Goal: Transaction & Acquisition: Purchase product/service

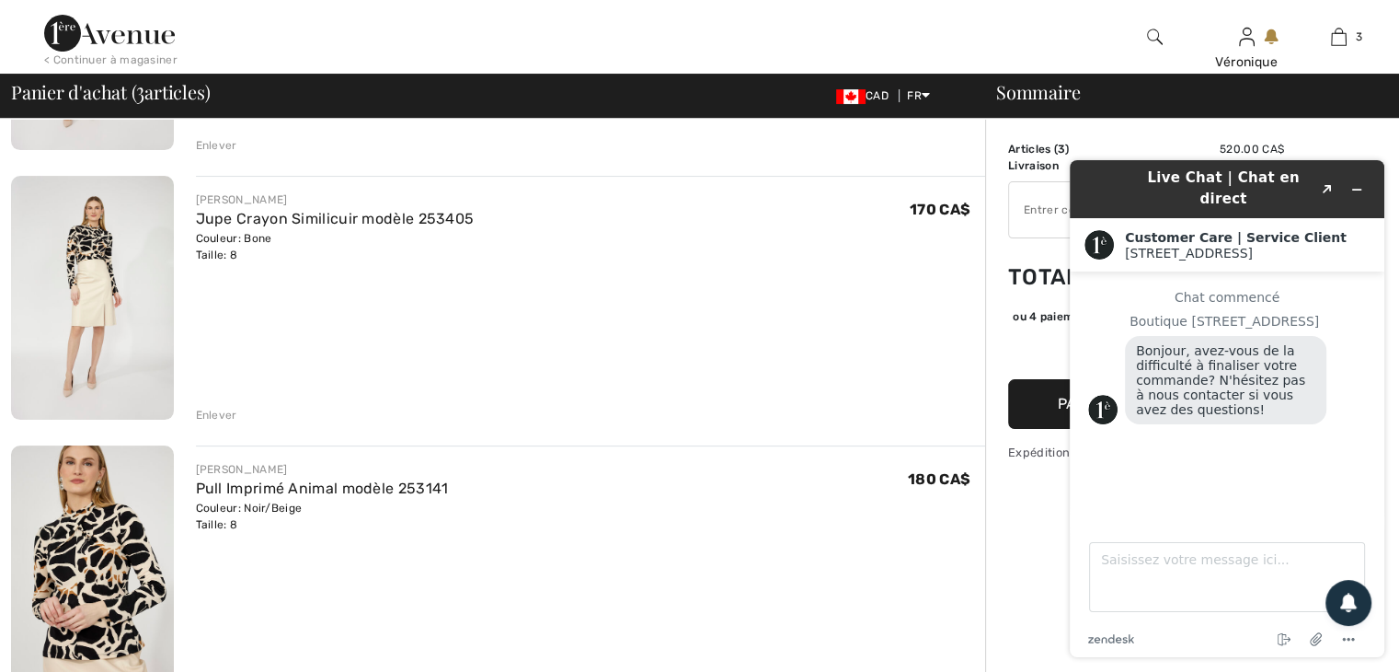
scroll to position [460, 0]
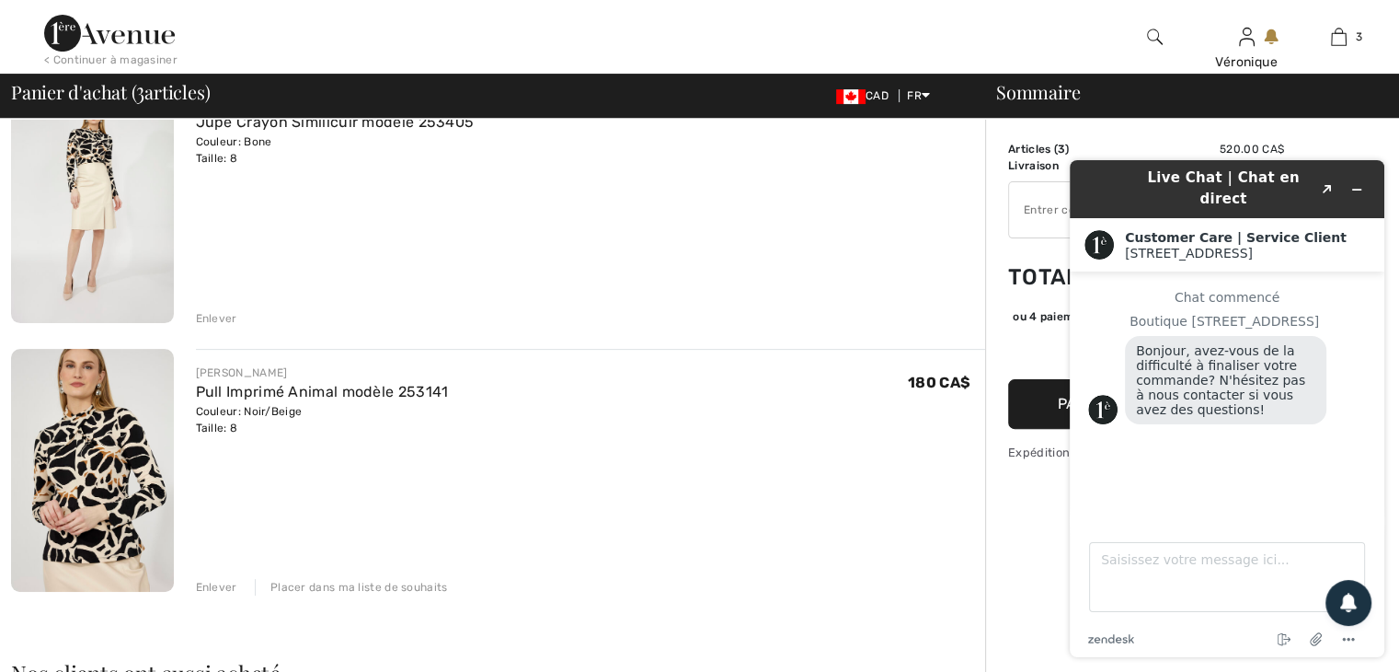
click at [1005, 564] on div "Sommaire Description Articles ( 3 ) 520.00 CA$ Code promo 0.00 CA$ Livraison Gr…" at bounding box center [1192, 521] width 414 height 1725
click at [1365, 181] on button "Réduire le widget" at bounding box center [1356, 190] width 29 height 26
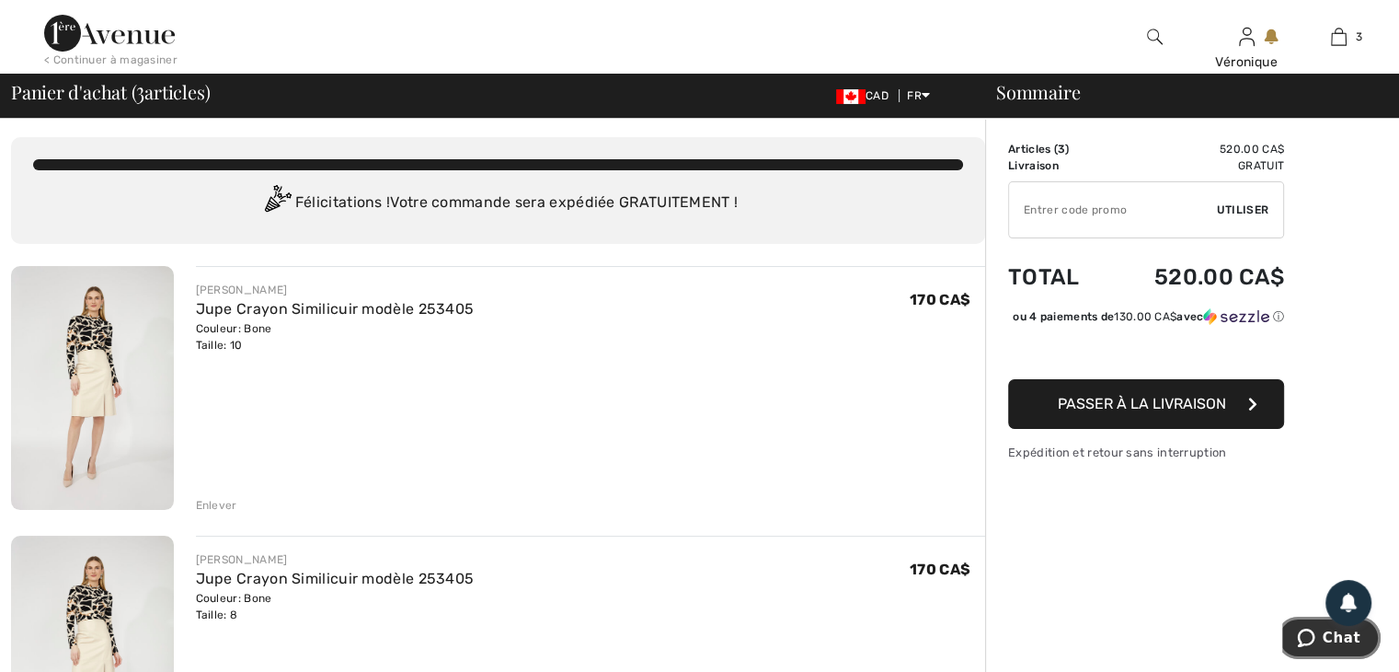
scroll to position [0, 0]
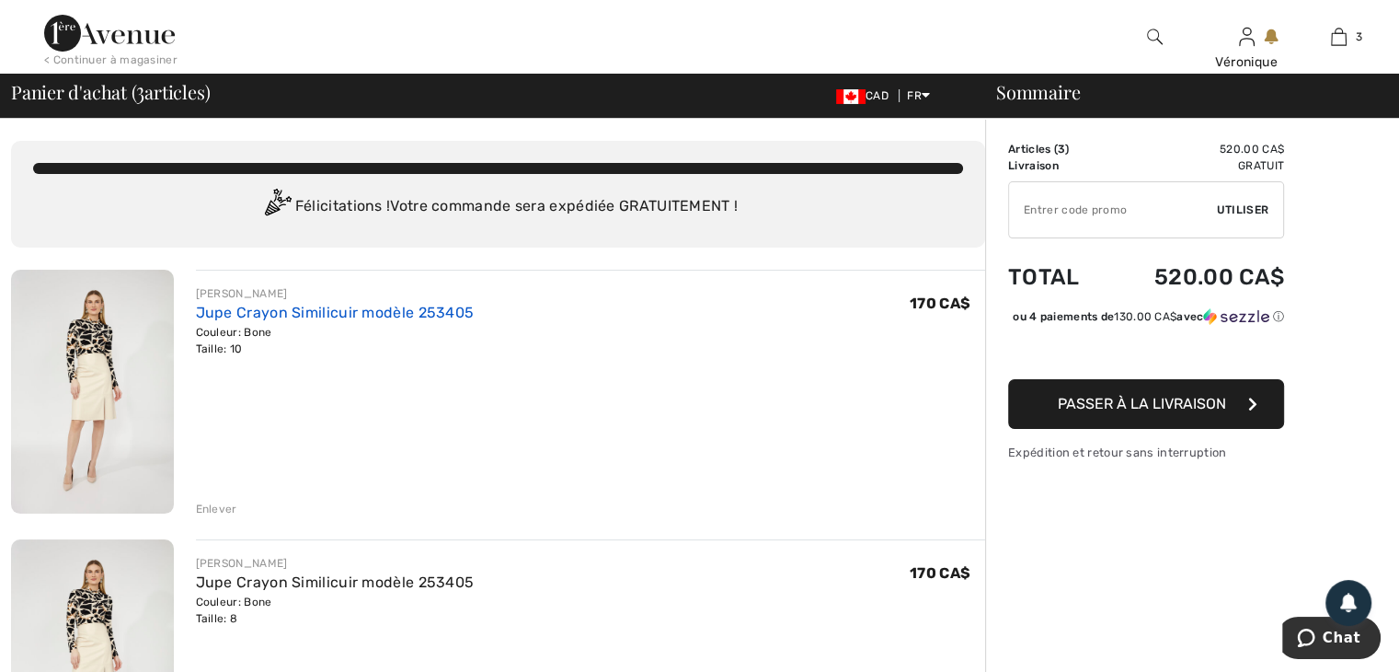
click at [217, 304] on link "Jupe Crayon Similicuir modèle 253405" at bounding box center [335, 312] width 279 height 17
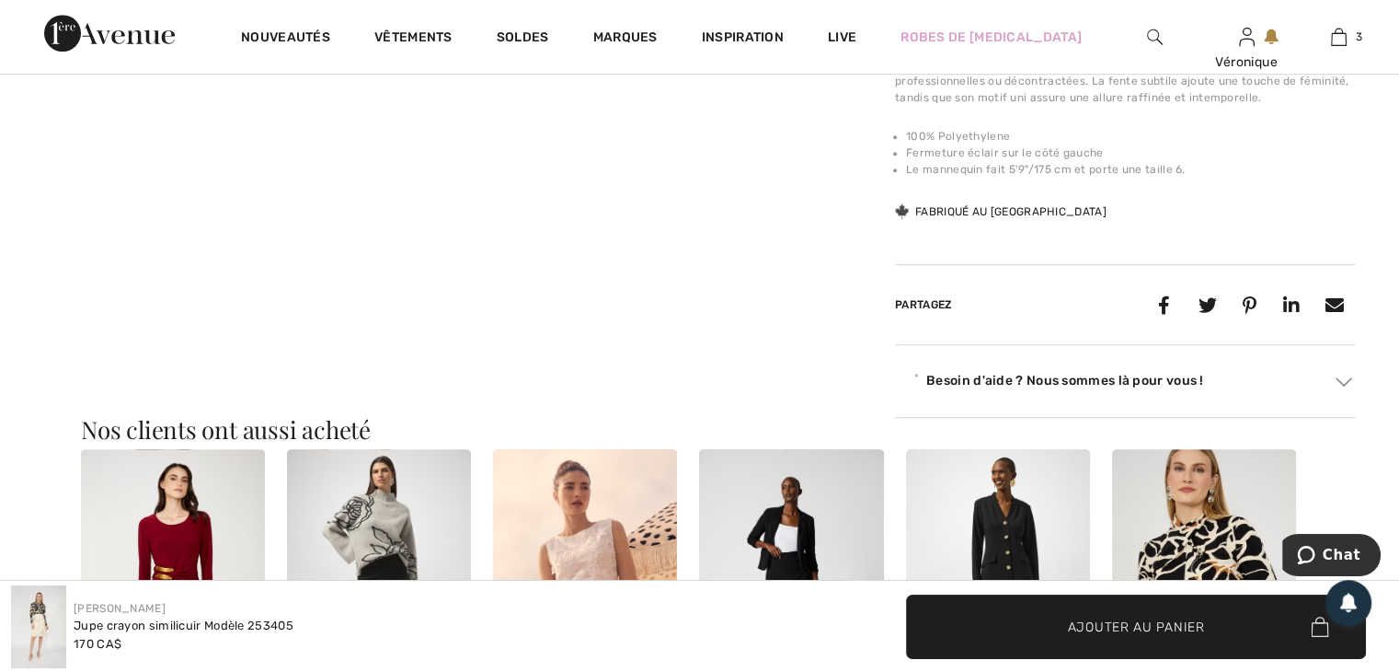
scroll to position [1472, 0]
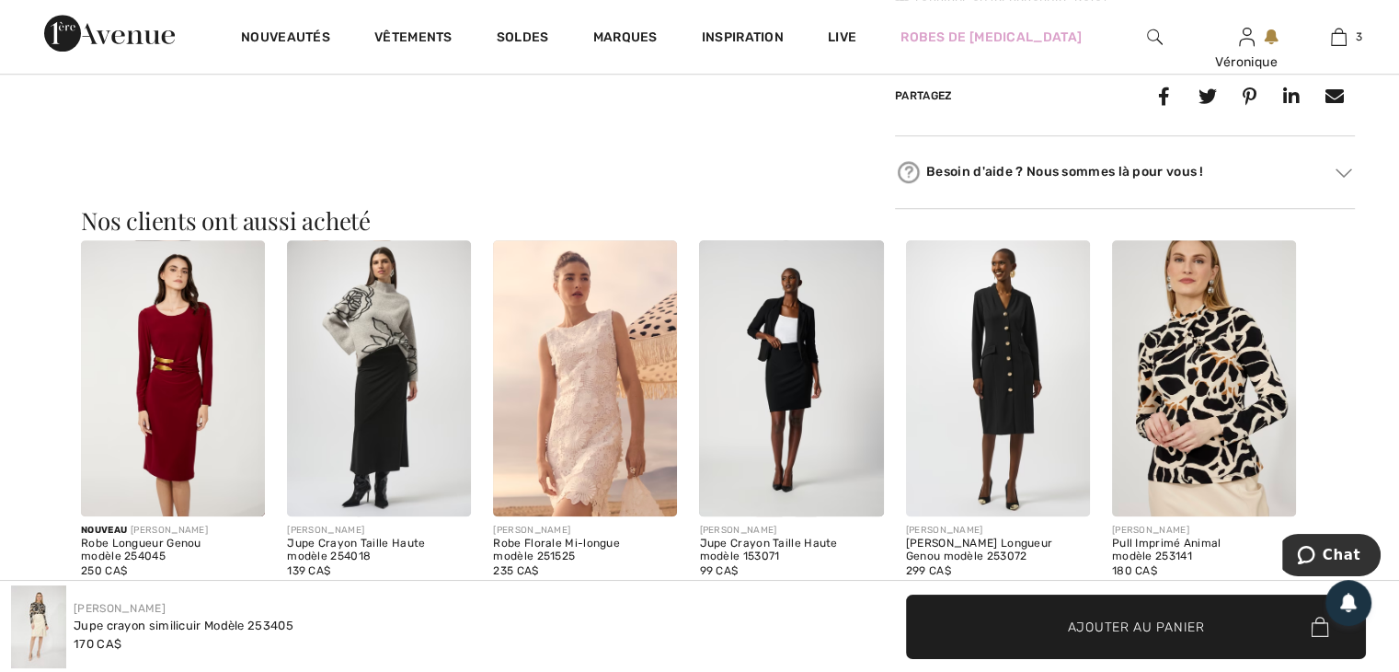
click at [565, 424] on img at bounding box center [585, 378] width 184 height 276
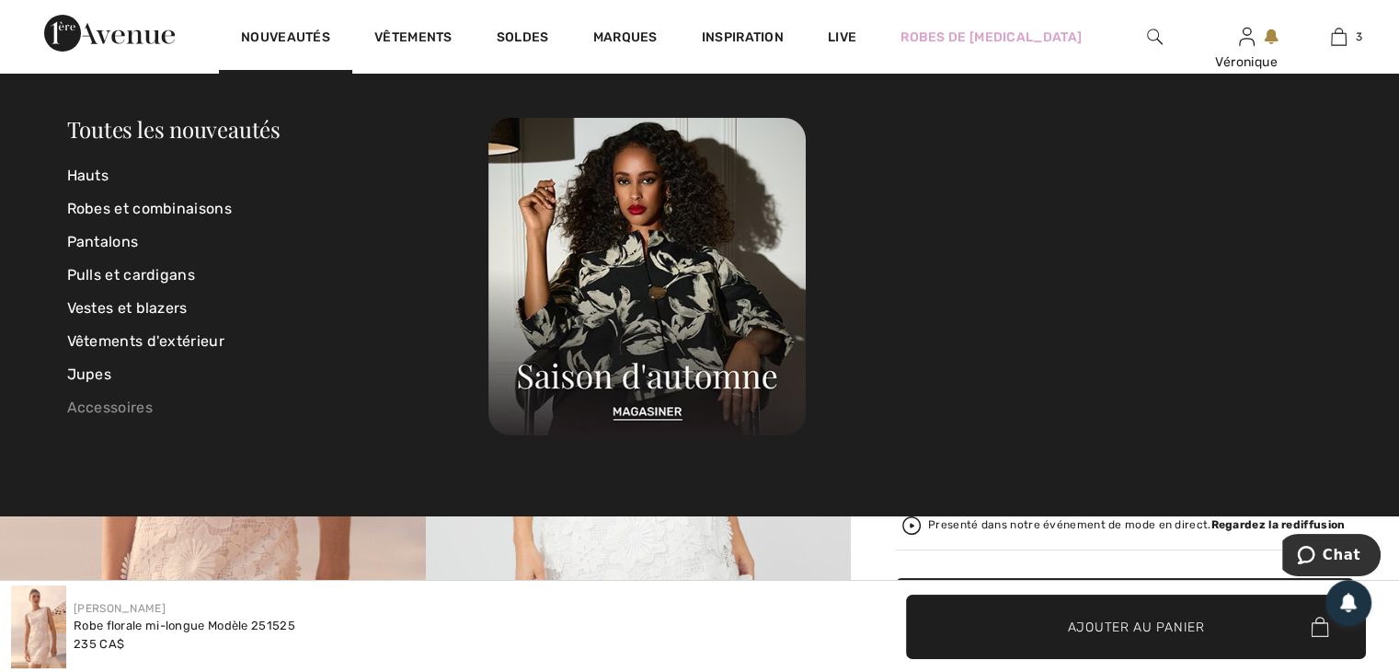
click at [117, 409] on link "Accessoires" at bounding box center [278, 407] width 422 height 33
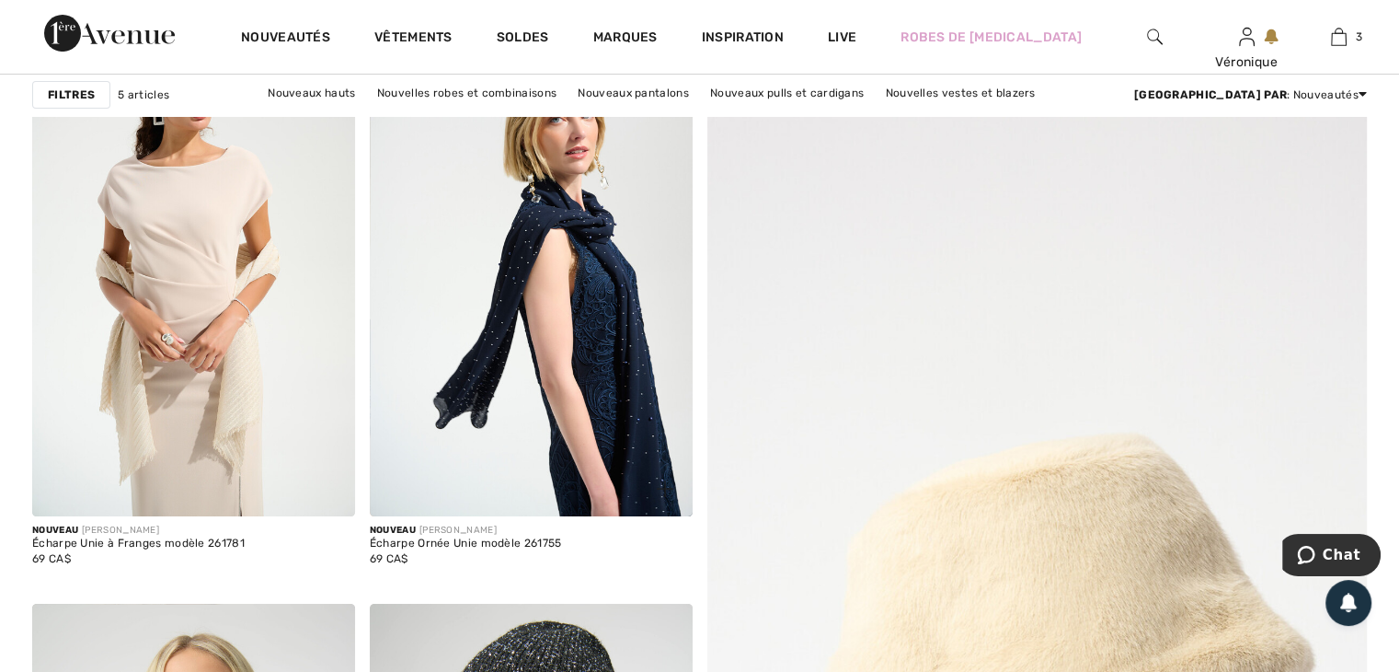
scroll to position [276, 0]
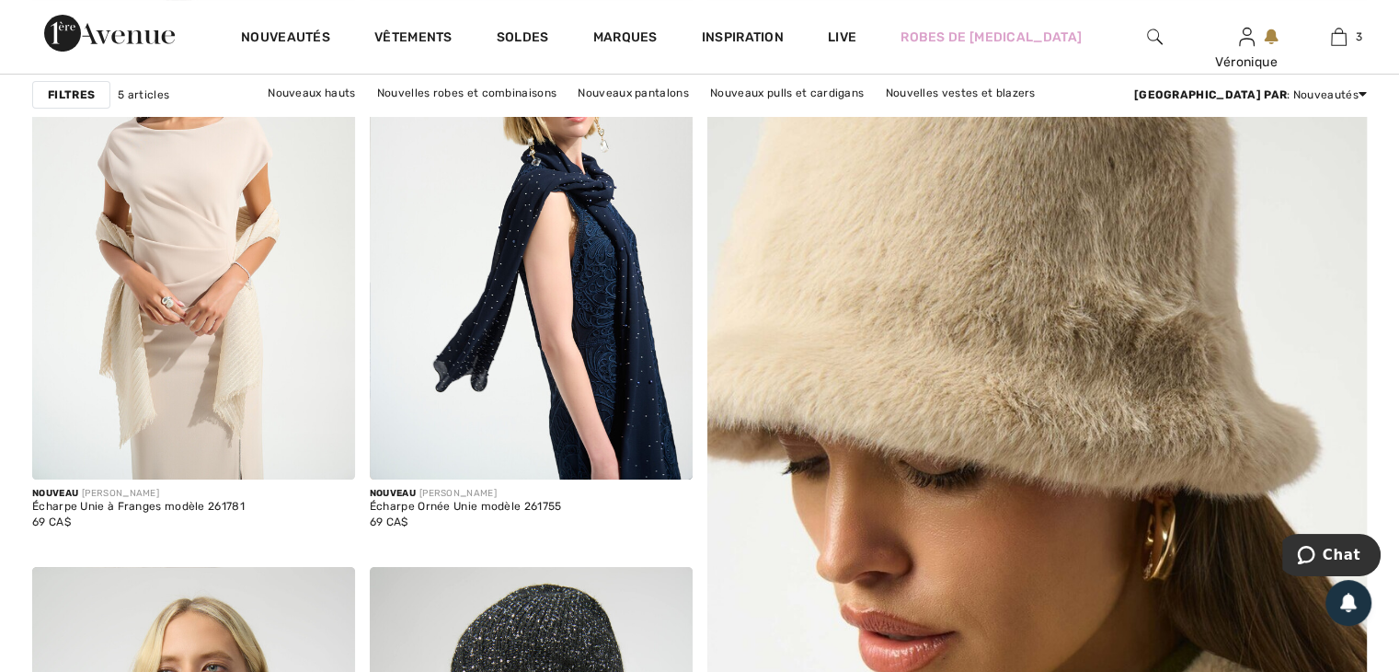
click at [697, 506] on div "Nouveau JOSEPH RIBKOFF Écharpe Unie à Franges modèle 261781 69 CA$ Nouveau JOSE…" at bounding box center [699, 559] width 1335 height 1128
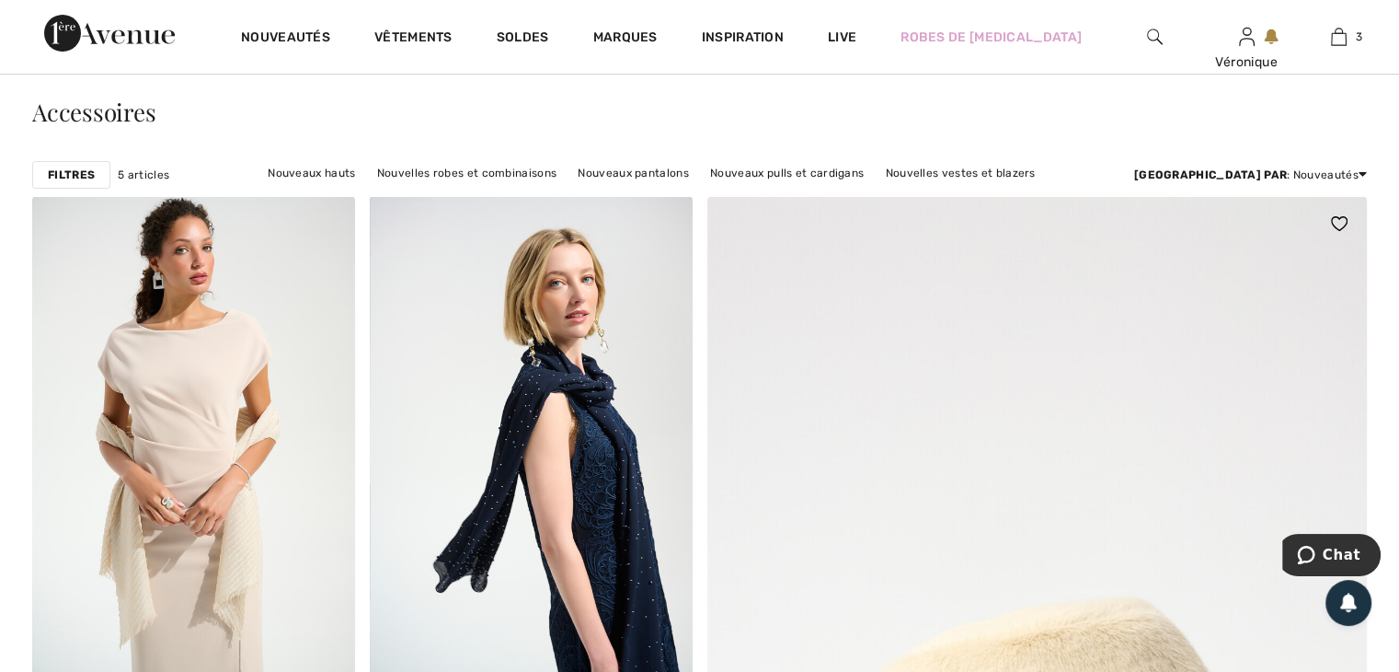
scroll to position [0, 0]
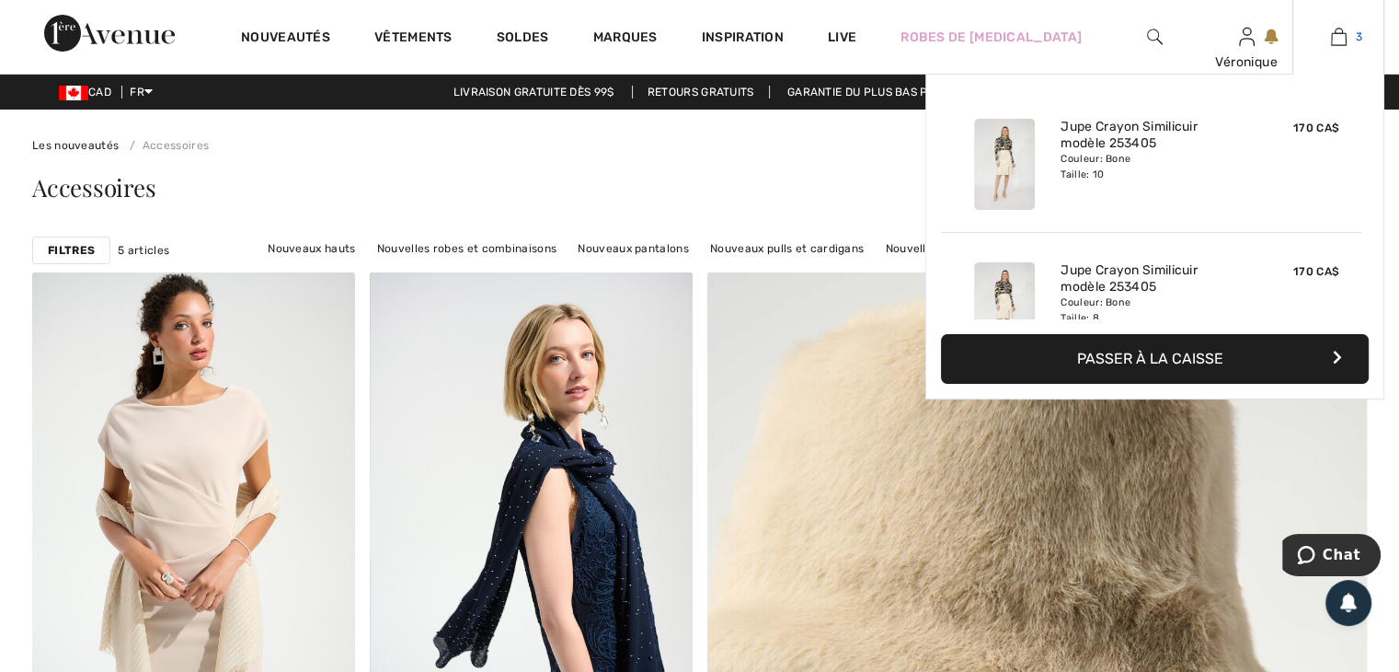
click at [1342, 37] on img at bounding box center [1339, 37] width 16 height 22
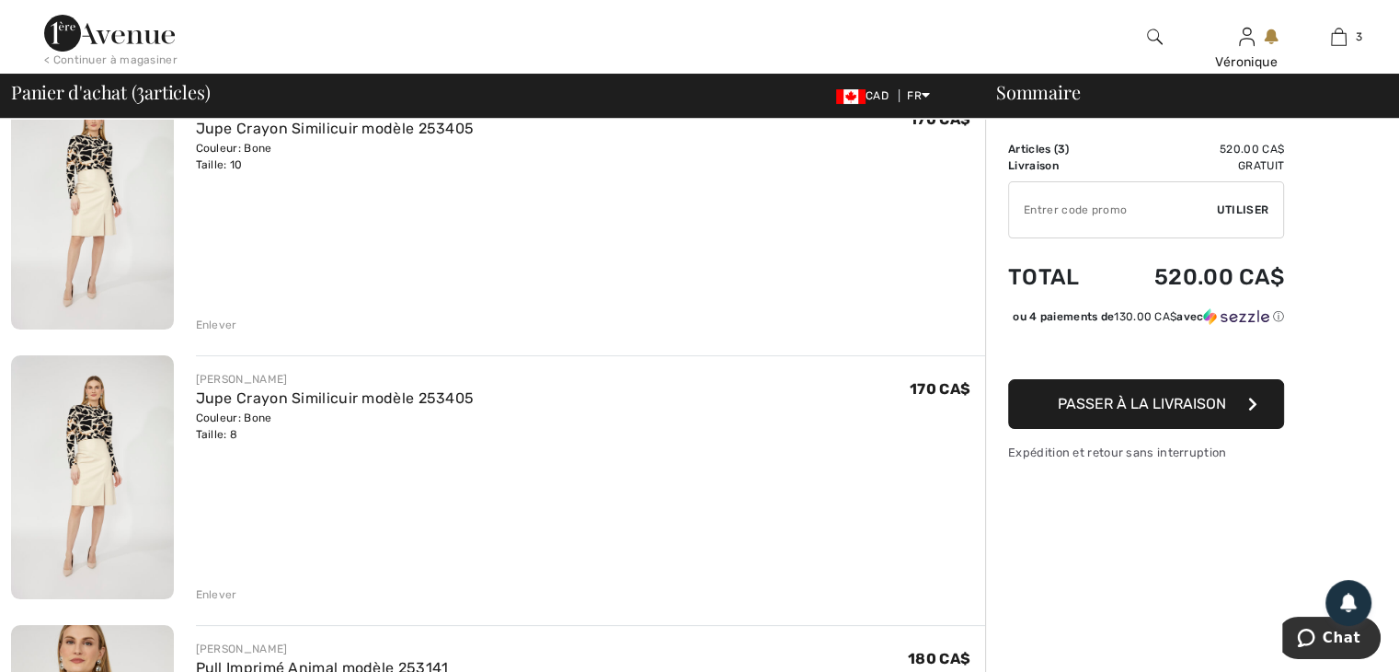
scroll to position [368, 0]
